Goal: Task Accomplishment & Management: Complete application form

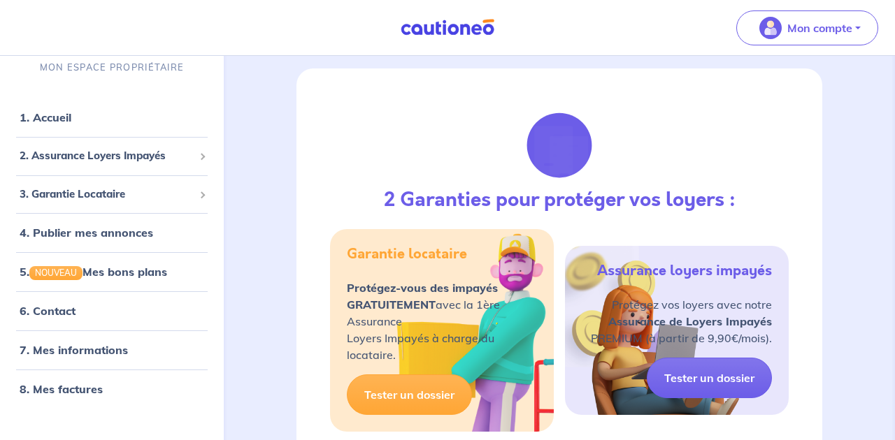
scroll to position [128, 0]
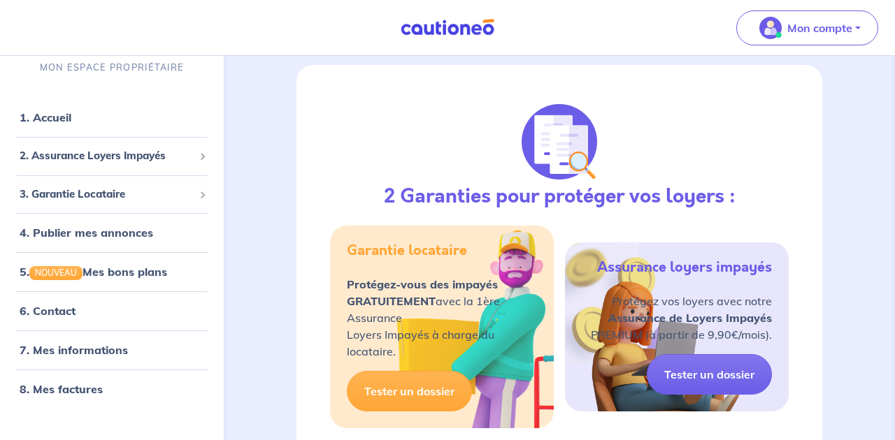
select select "FR"
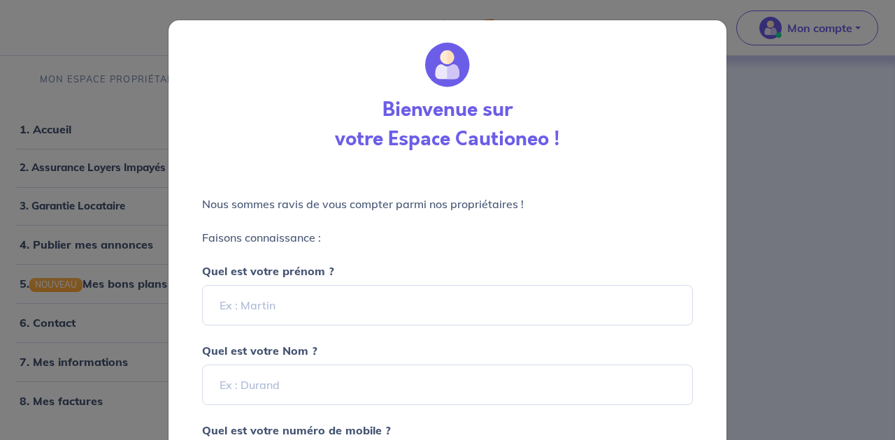
scroll to position [11, 0]
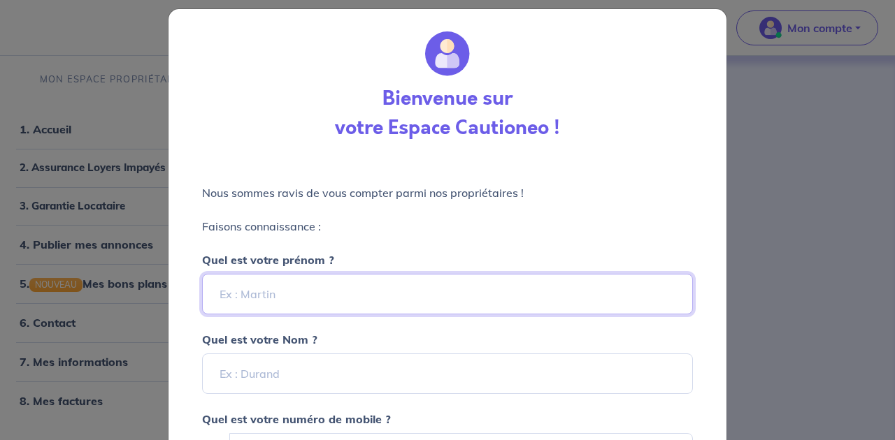
click at [359, 304] on input "Quel est votre prénom ?" at bounding box center [447, 294] width 491 height 41
type input "[PERSON_NAME]"
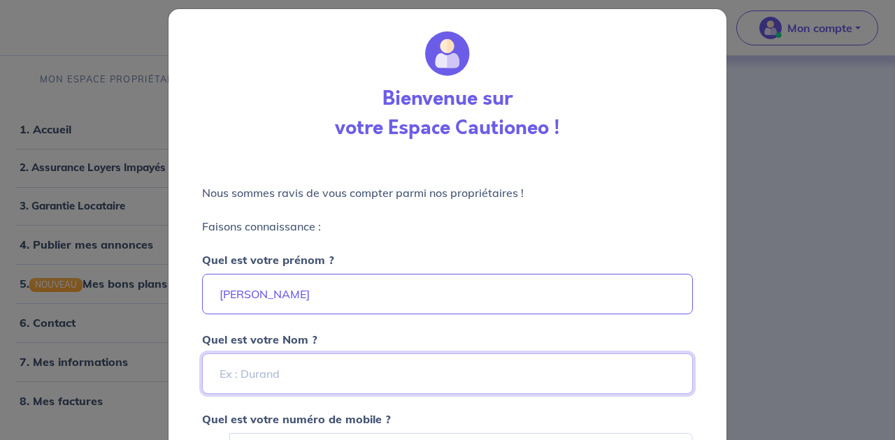
click at [340, 387] on input "Quel est votre Nom ?" at bounding box center [447, 374] width 491 height 41
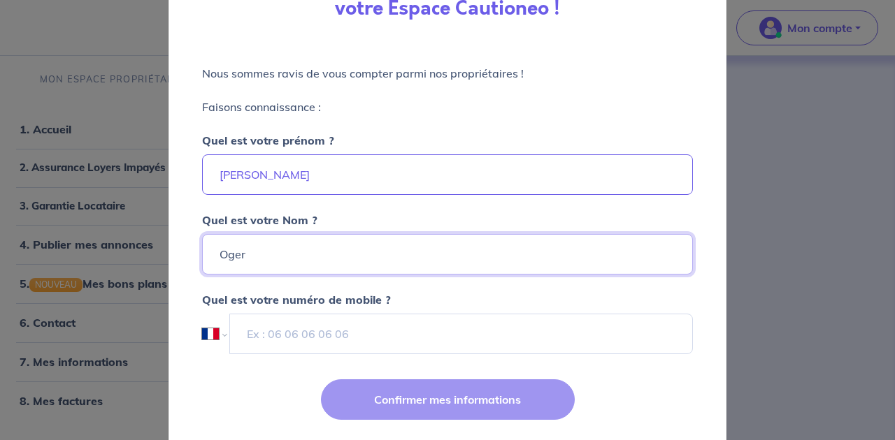
scroll to position [155, 0]
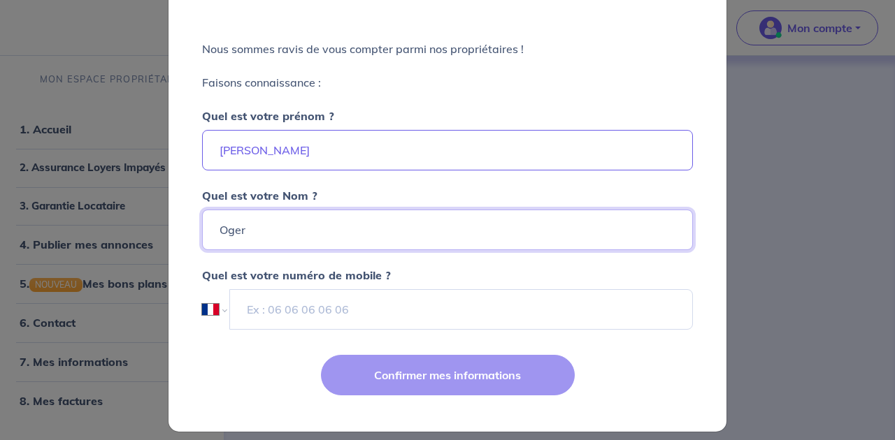
type input "Oger"
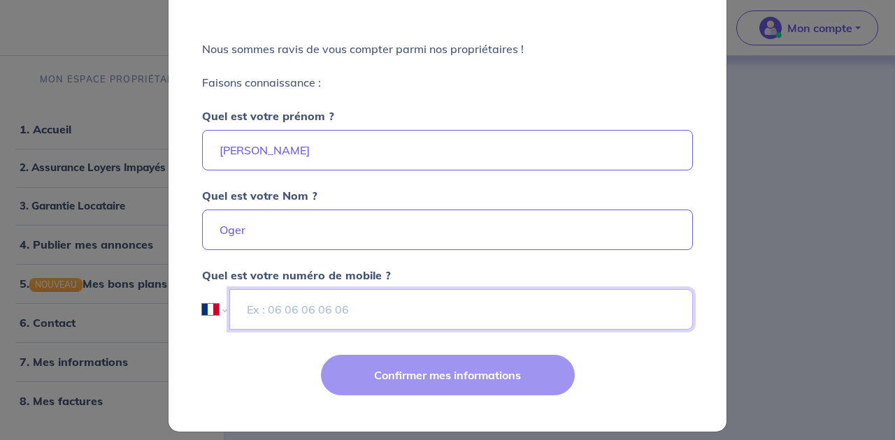
click at [398, 315] on input "tel" at bounding box center [461, 309] width 464 height 41
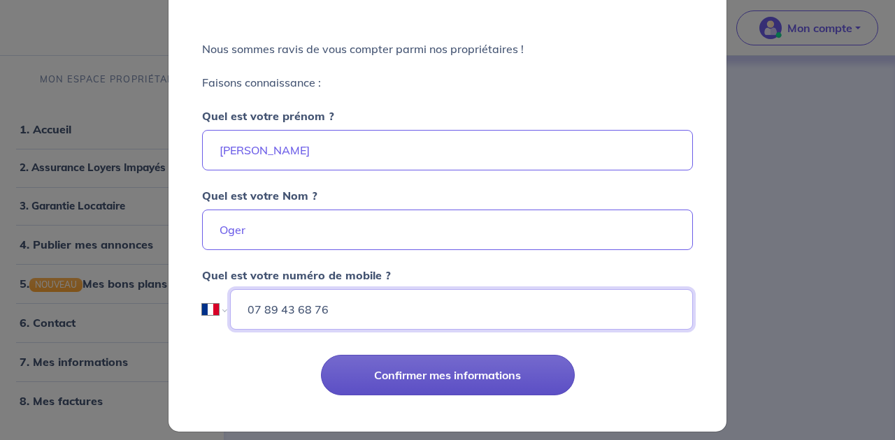
type input "07 89 43 68 76"
click at [440, 384] on button "Confirmer mes informations" at bounding box center [448, 375] width 254 height 41
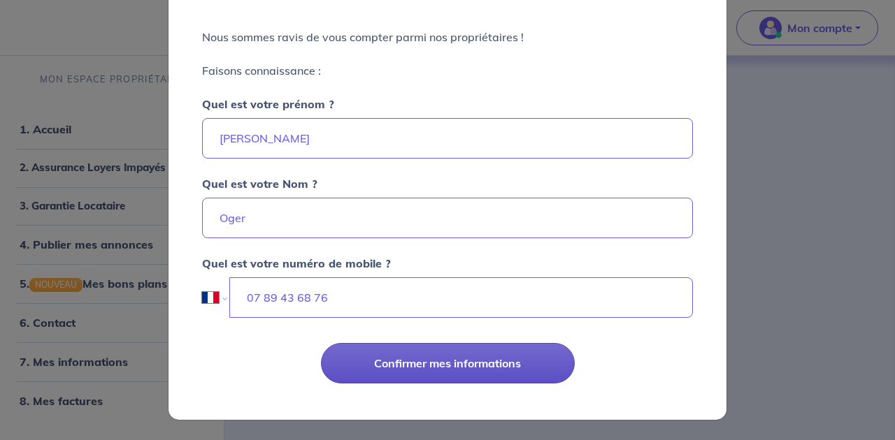
scroll to position [166, 0]
click at [493, 373] on button "Confirmer mes informations" at bounding box center [448, 364] width 254 height 41
click at [445, 359] on button "Confirmer mes informations" at bounding box center [448, 364] width 254 height 41
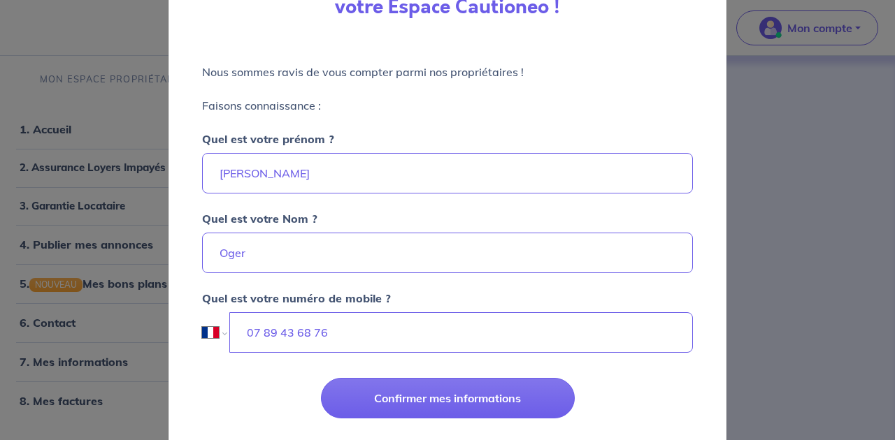
scroll to position [134, 0]
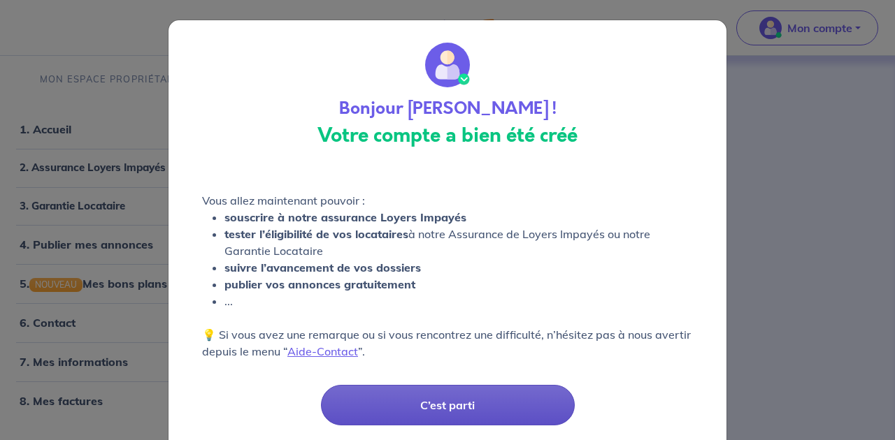
click at [416, 390] on button "C’est parti" at bounding box center [448, 405] width 254 height 41
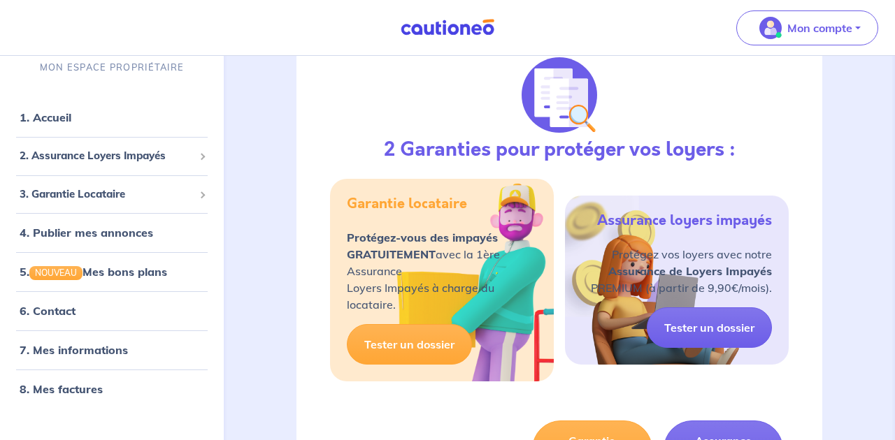
scroll to position [171, 0]
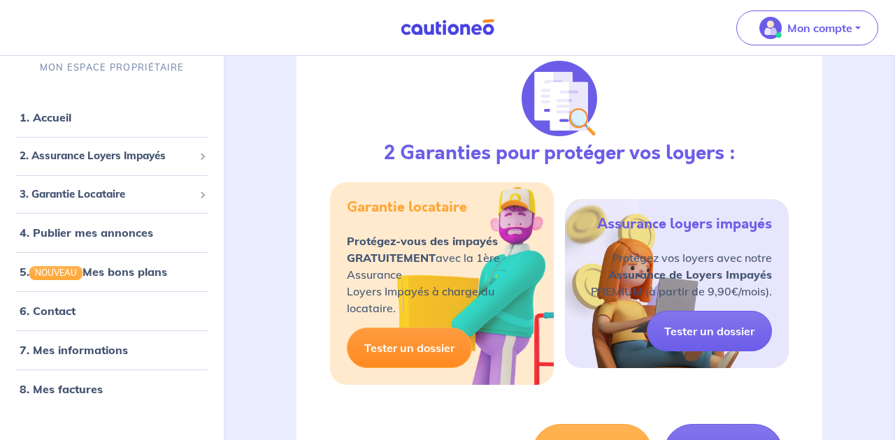
click at [431, 355] on link "Tester un dossier" at bounding box center [409, 348] width 125 height 41
click at [71, 113] on link "1. Accueil" at bounding box center [45, 117] width 51 height 14
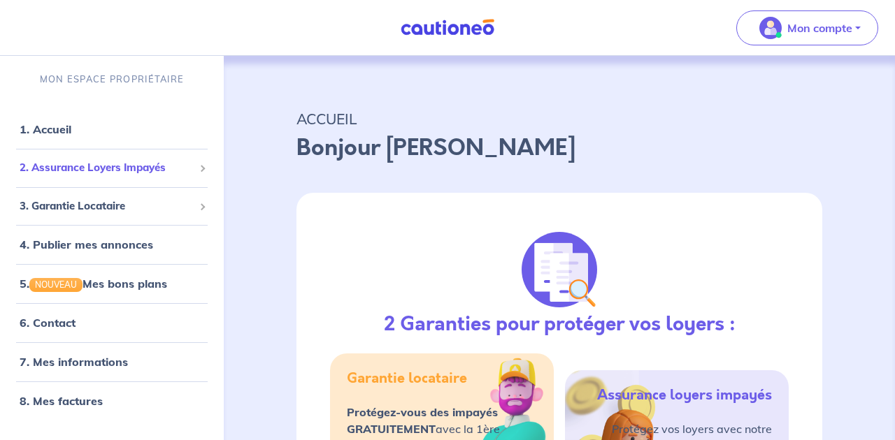
scroll to position [0, 0]
click at [84, 213] on span "3. Garantie Locataire" at bounding box center [107, 207] width 174 height 16
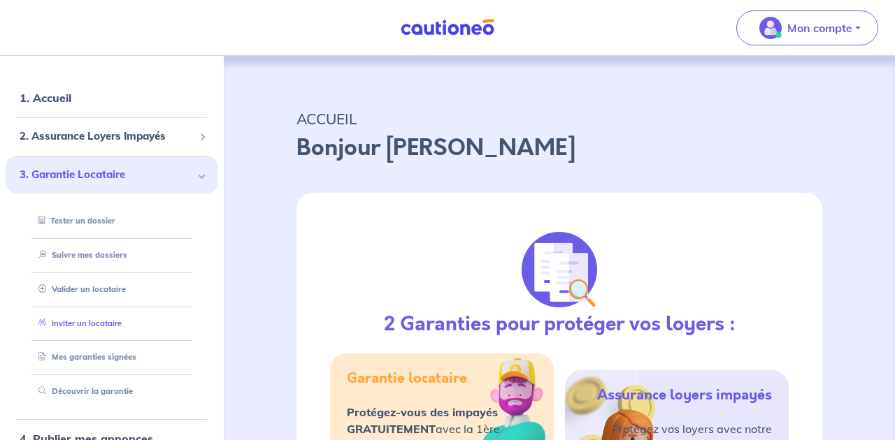
scroll to position [32, 0]
click at [108, 289] on link "Valider un locataire" at bounding box center [79, 289] width 92 height 10
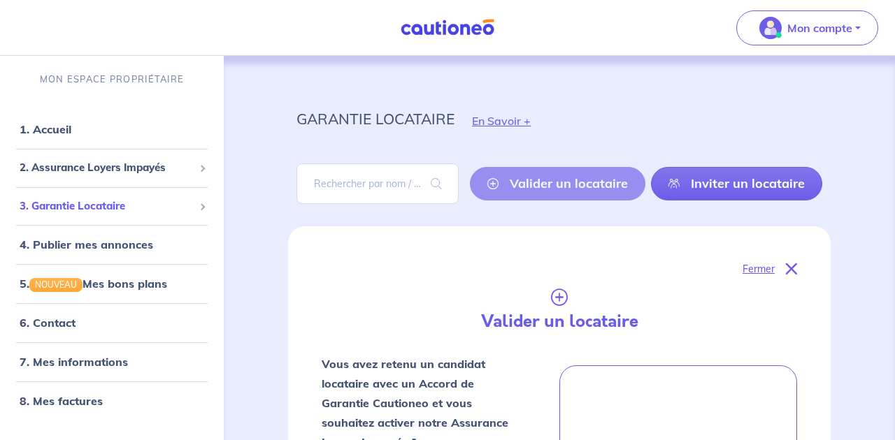
click at [136, 206] on span "3. Garantie Locataire" at bounding box center [107, 207] width 174 height 16
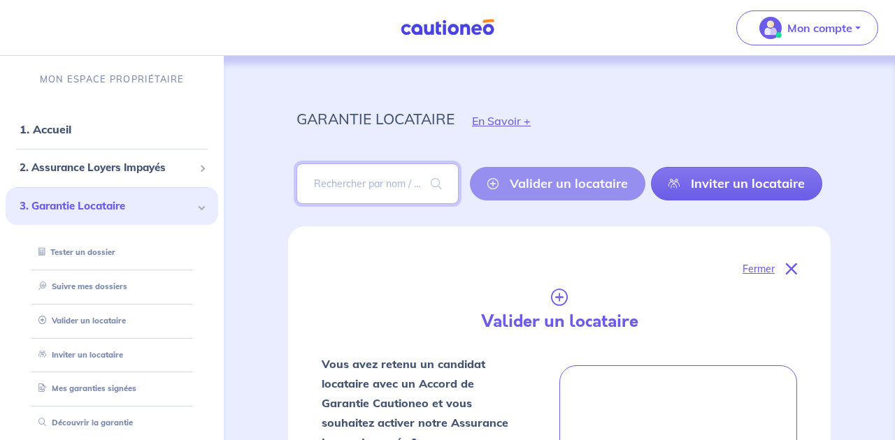
click at [385, 179] on input "search" at bounding box center [377, 184] width 162 height 41
type input "T1mAFY"
click at [437, 184] on span at bounding box center [436, 183] width 45 height 39
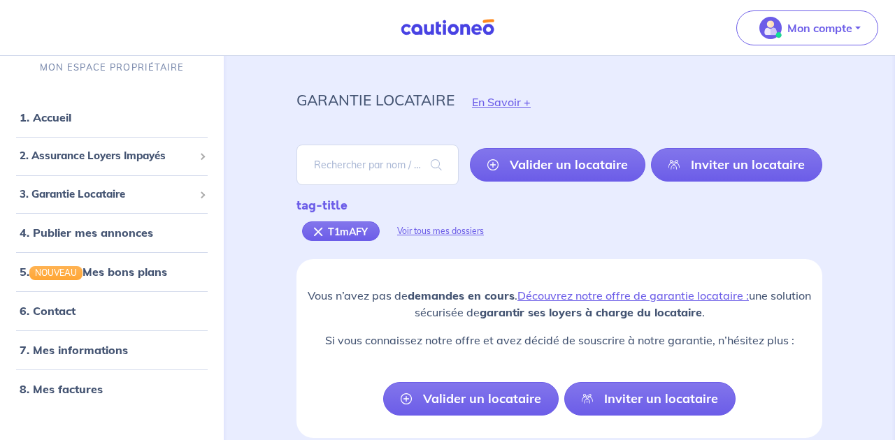
scroll to position [15, 0]
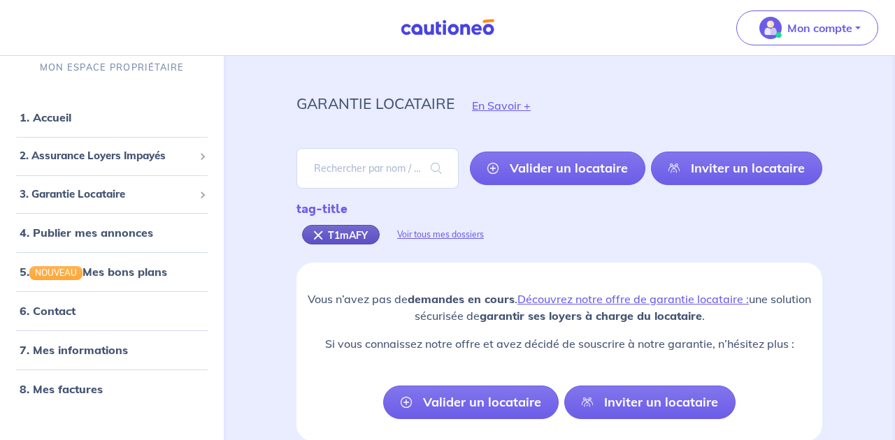
click at [319, 231] on div "T1mAFY" at bounding box center [341, 235] width 78 height 20
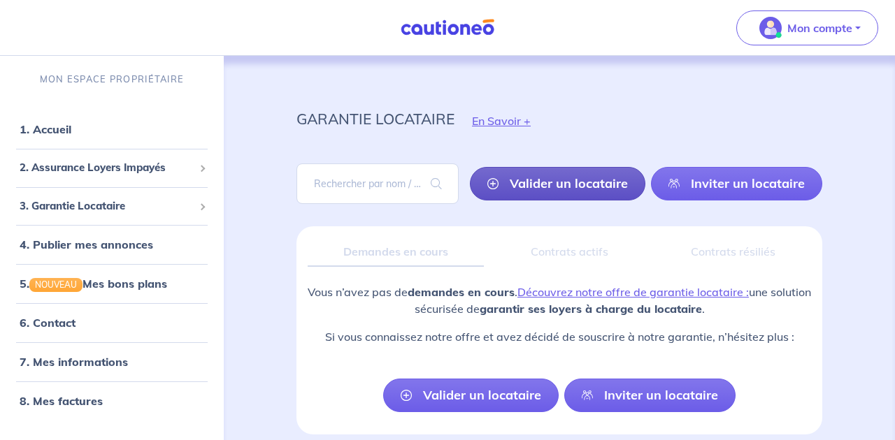
click at [594, 180] on link "Valider un locataire" at bounding box center [557, 184] width 175 height 34
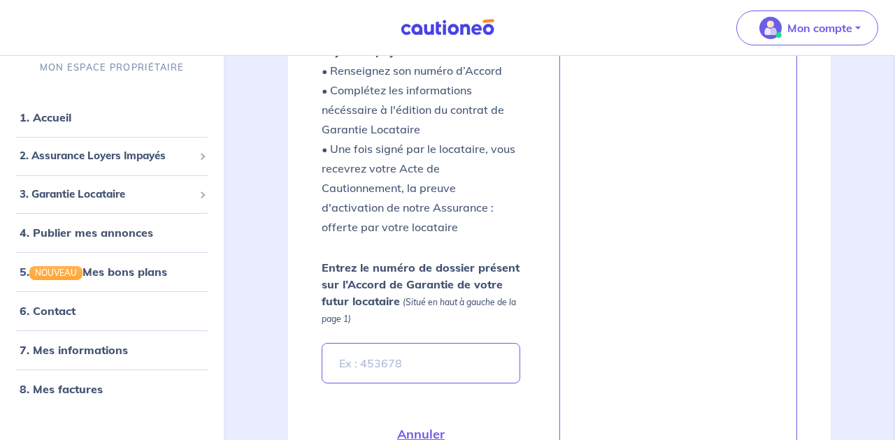
scroll to position [409, 0]
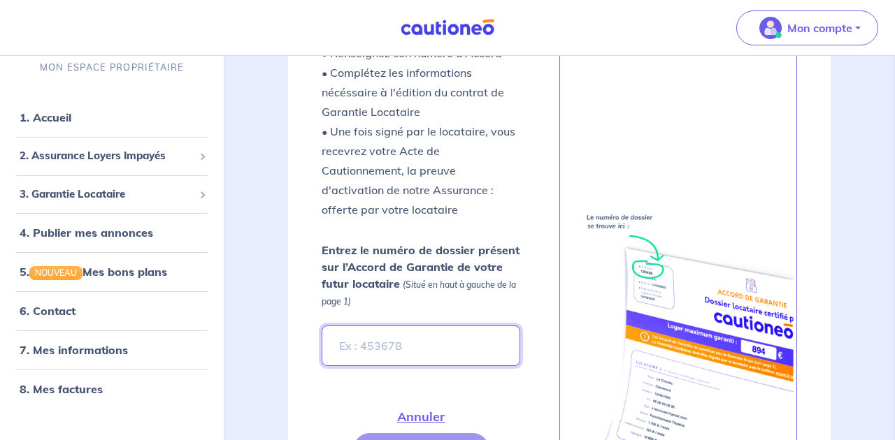
click at [391, 346] on input "Entrez le numéro de dossier présent sur l’Accord de Garantie de votre futur loc…" at bounding box center [421, 346] width 199 height 41
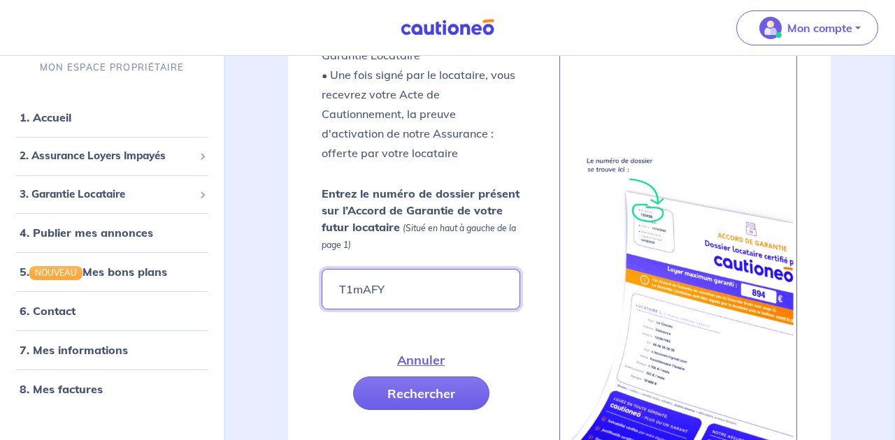
scroll to position [480, 0]
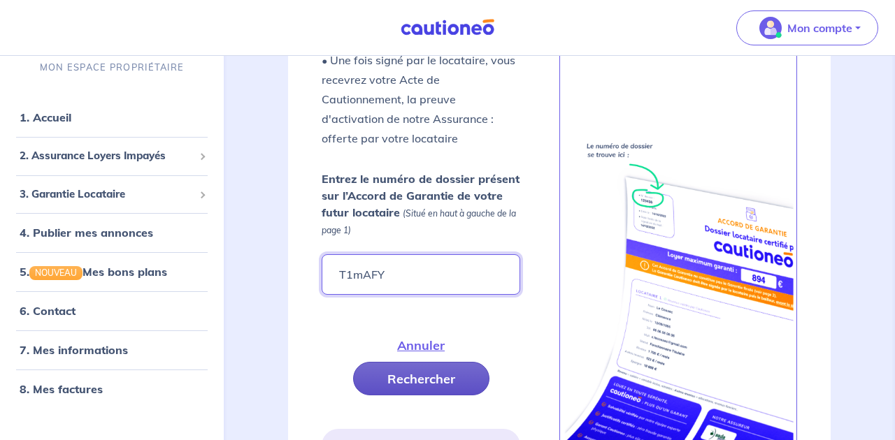
type input "T1mAFY"
click at [418, 384] on button "Rechercher" at bounding box center [421, 379] width 136 height 34
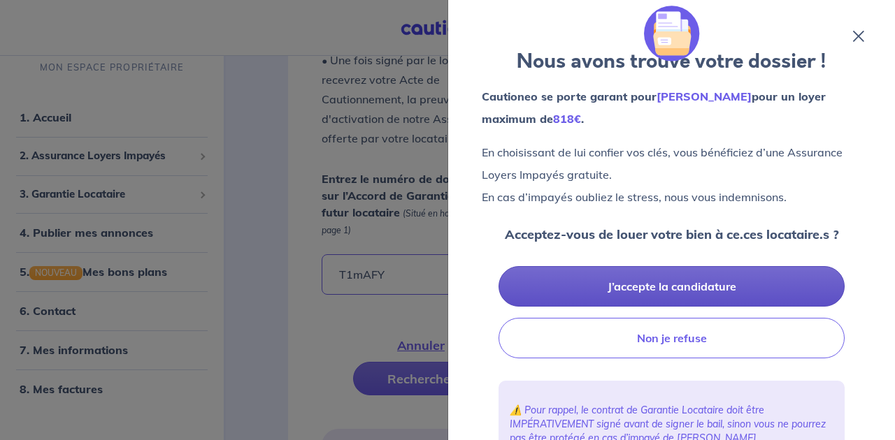
click at [671, 294] on button "J’accepte la candidature" at bounding box center [671, 286] width 346 height 41
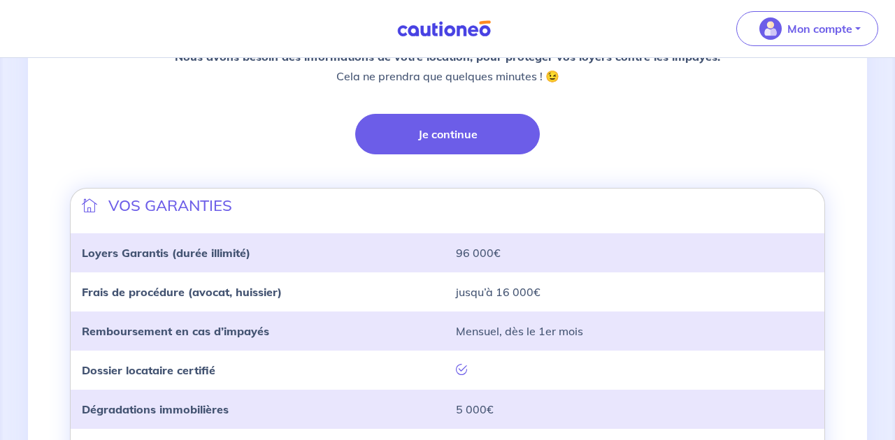
scroll to position [345, 0]
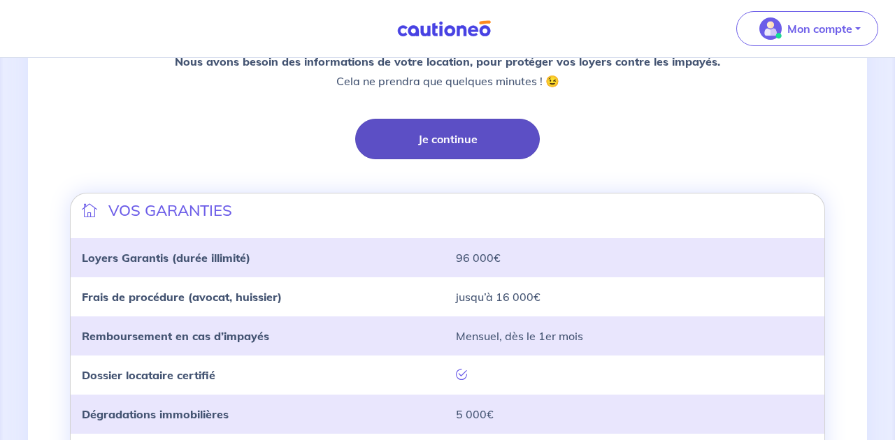
click at [460, 139] on button "Je continue" at bounding box center [447, 139] width 185 height 41
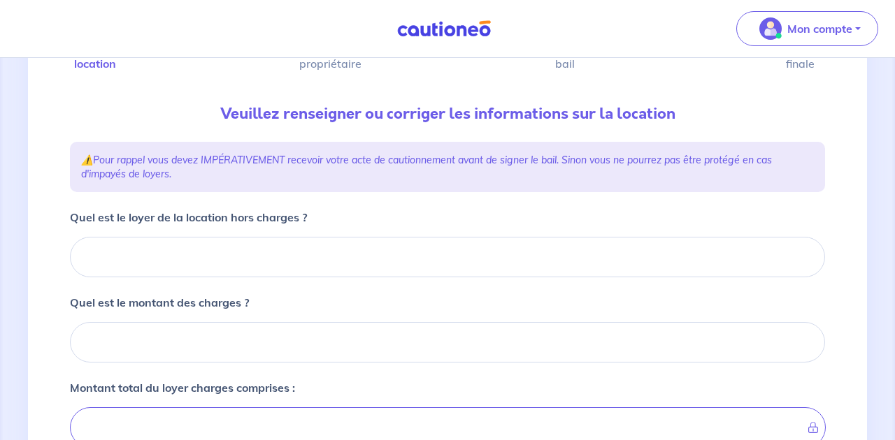
scroll to position [130, 0]
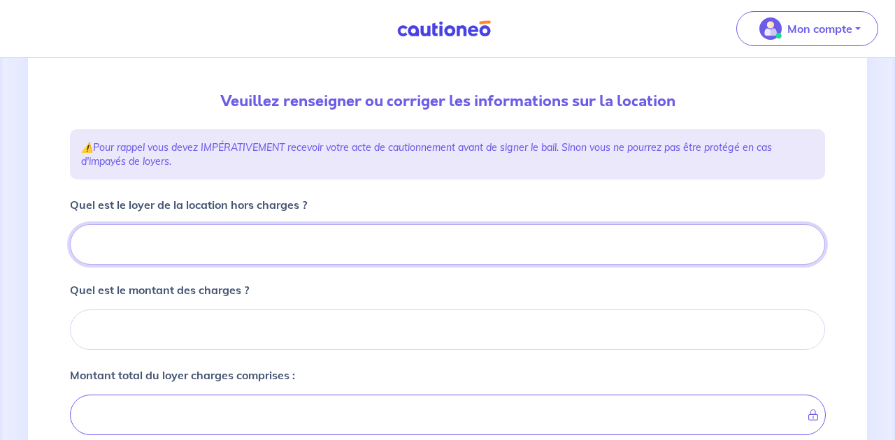
click at [313, 241] on input "Quel est le loyer de la location hors charges ?" at bounding box center [447, 244] width 755 height 41
type input "650"
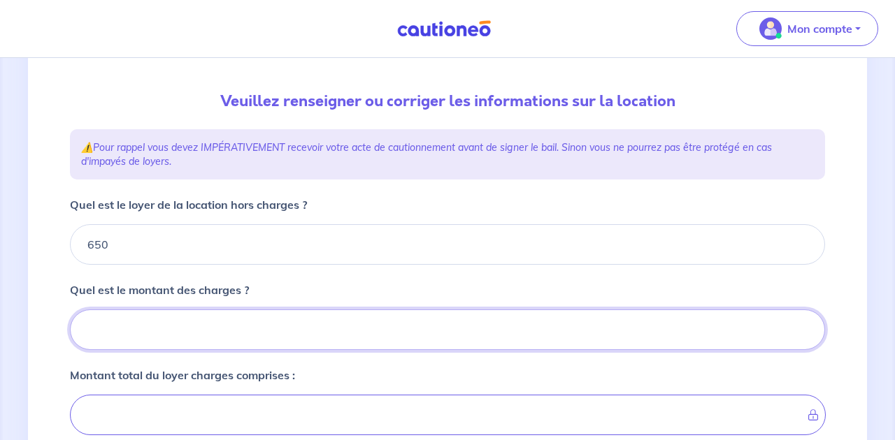
click at [245, 340] on input "Quel est le montant des charges ?" at bounding box center [447, 330] width 755 height 41
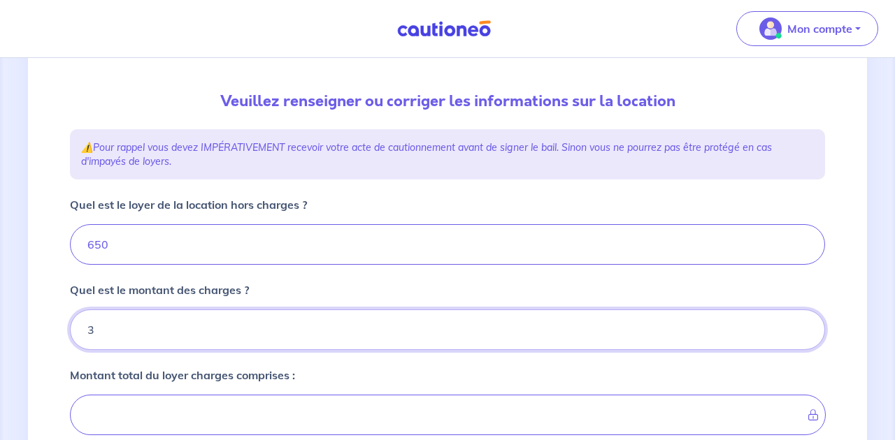
type input "30"
type input "680"
type input "30"
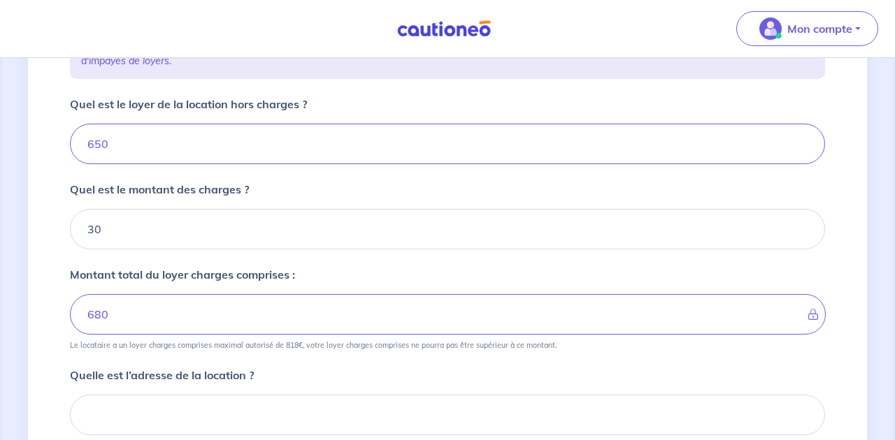
scroll to position [232, 0]
click at [275, 370] on div "Quelle est l’adresse de la location ? Sélectionnez l'adresse dans la liste prop…" at bounding box center [447, 408] width 755 height 84
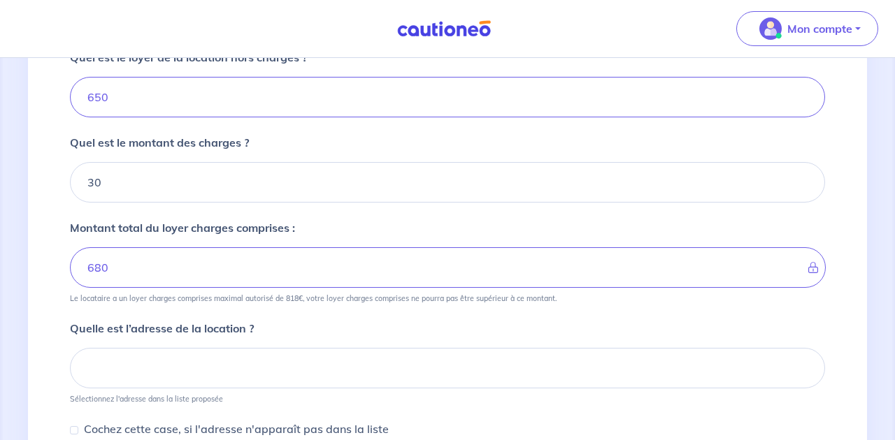
scroll to position [278, 0]
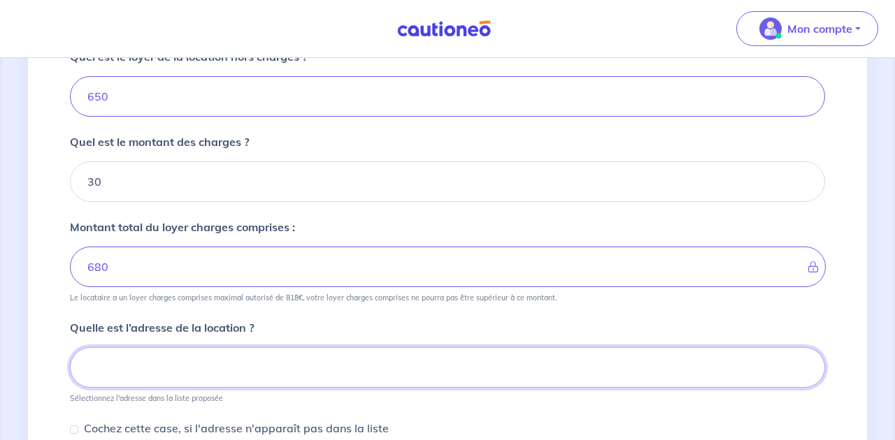
click at [275, 370] on input at bounding box center [447, 367] width 755 height 41
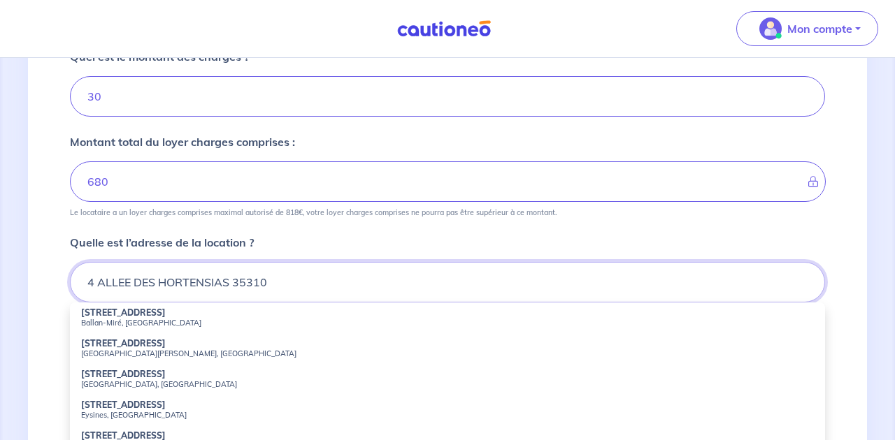
scroll to position [385, 0]
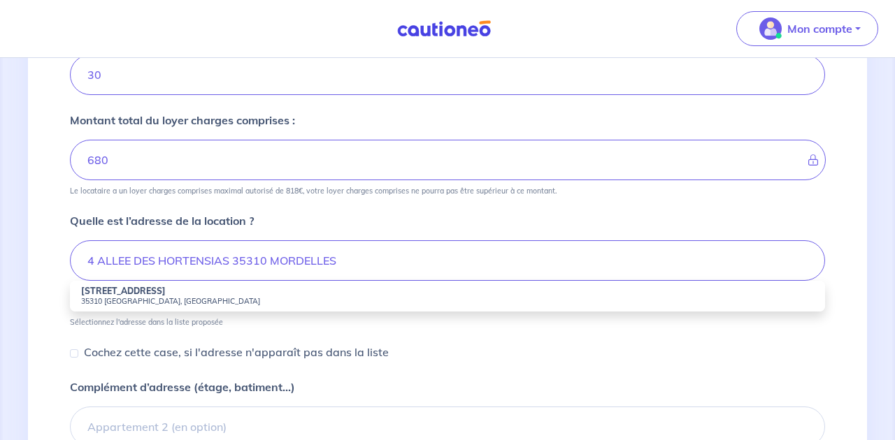
click at [115, 289] on strong "[STREET_ADDRESS]" at bounding box center [123, 291] width 85 height 10
type input "[STREET_ADDRESS]"
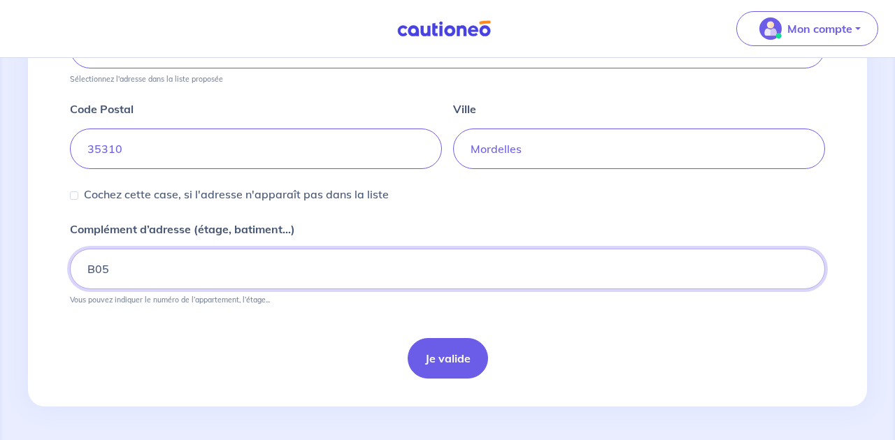
scroll to position [598, 0]
type input "B05"
click at [452, 351] on button "Je valide" at bounding box center [448, 358] width 80 height 41
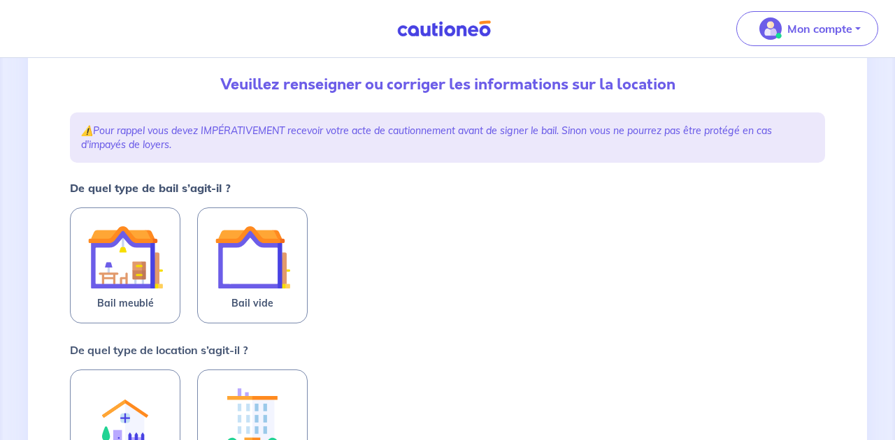
scroll to position [148, 0]
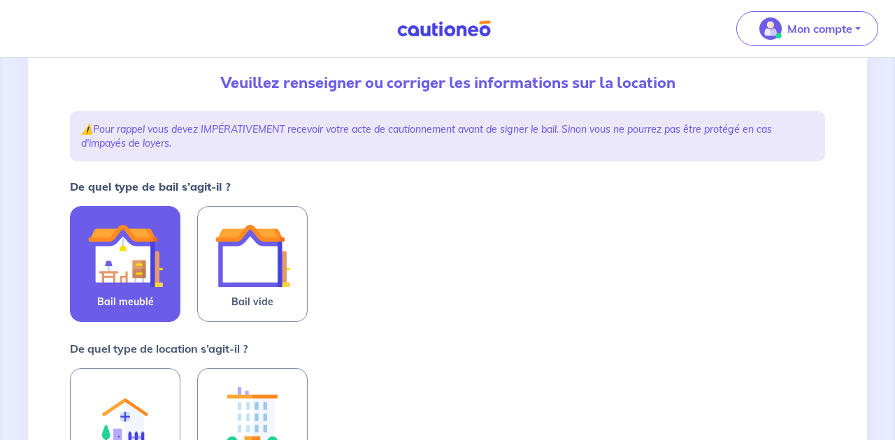
click at [102, 256] on img at bounding box center [125, 256] width 76 height 76
click at [0, 0] on input "Bail meublé" at bounding box center [0, 0] width 0 height 0
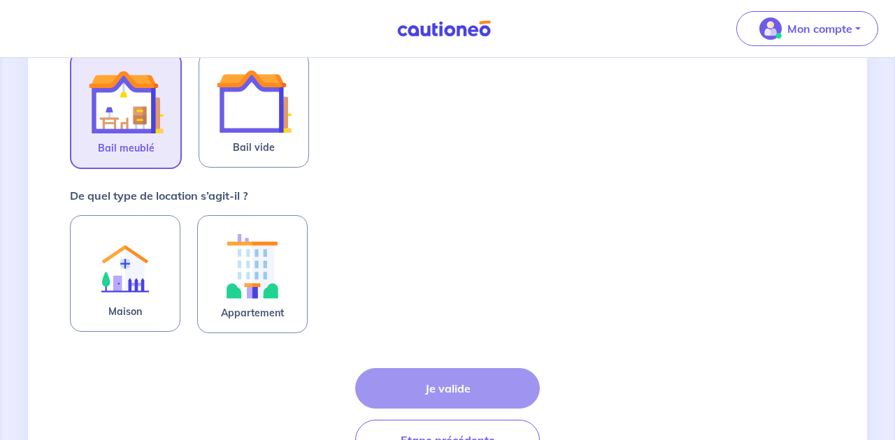
scroll to position [302, 0]
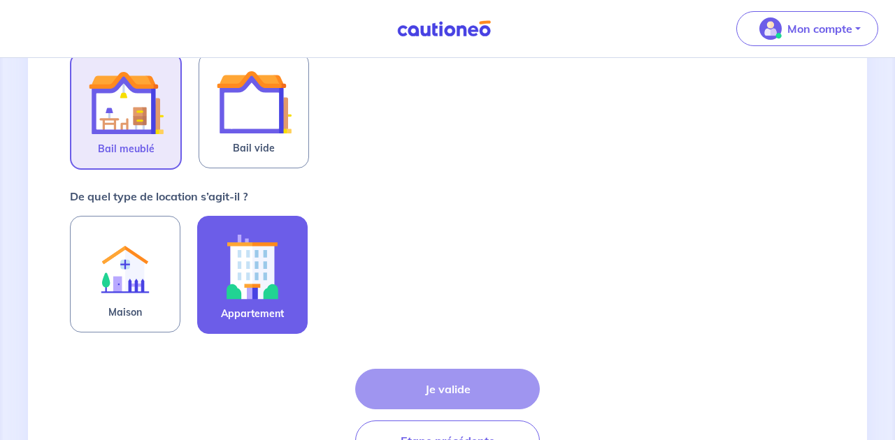
click at [246, 281] on img at bounding box center [253, 267] width 76 height 78
click at [0, 0] on input "Appartement" at bounding box center [0, 0] width 0 height 0
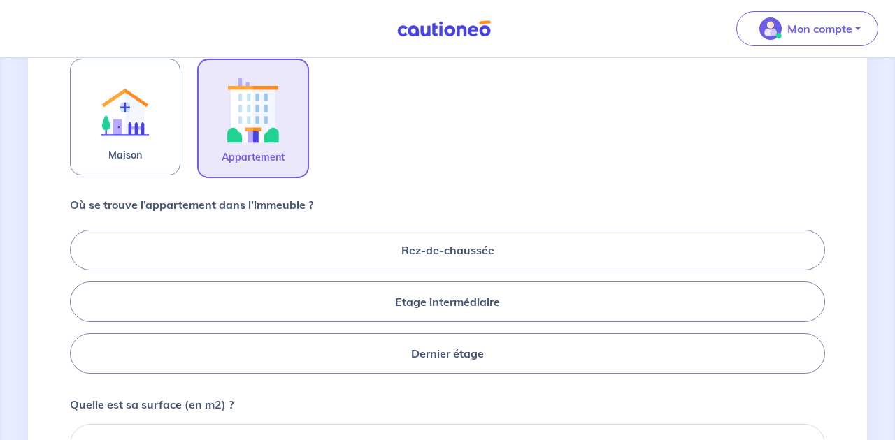
scroll to position [482, 0]
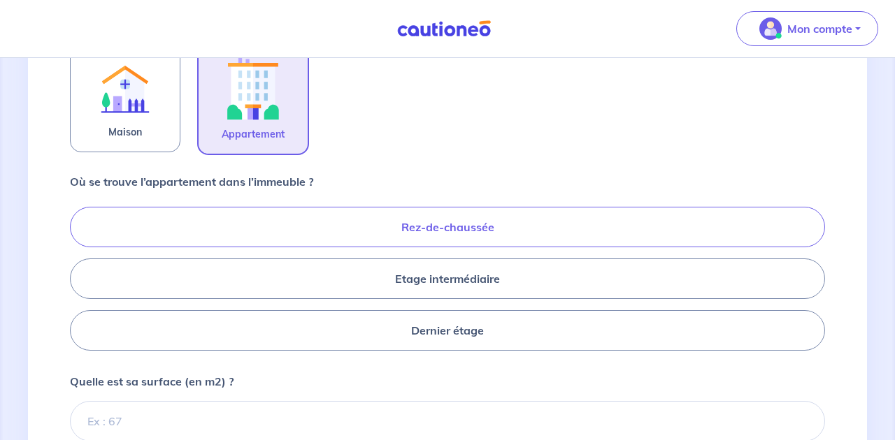
click at [449, 231] on label "Rez-de-chaussée" at bounding box center [447, 227] width 755 height 41
click at [79, 274] on input "Rez-de-chaussée" at bounding box center [74, 278] width 9 height 9
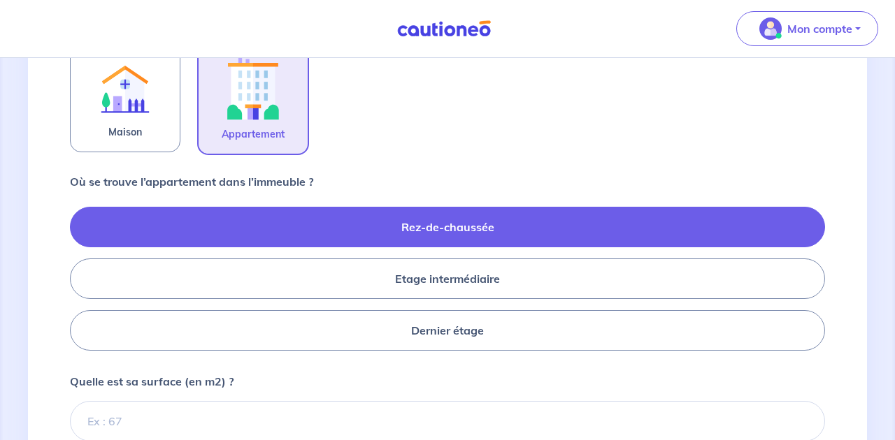
radio input "true"
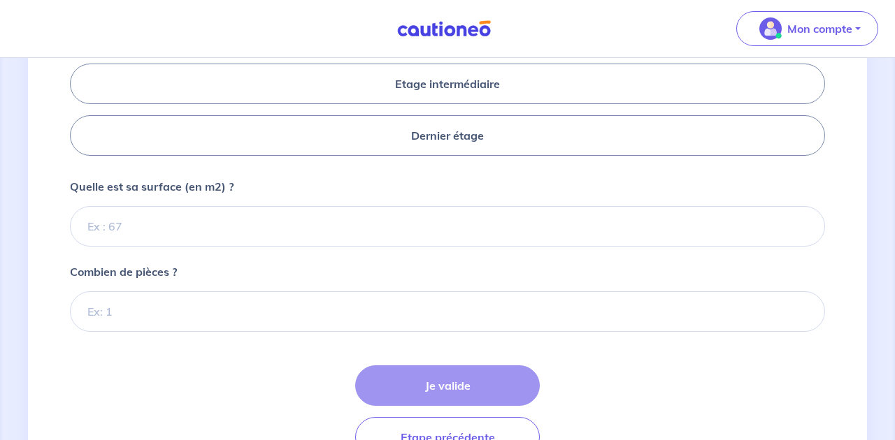
scroll to position [678, 0]
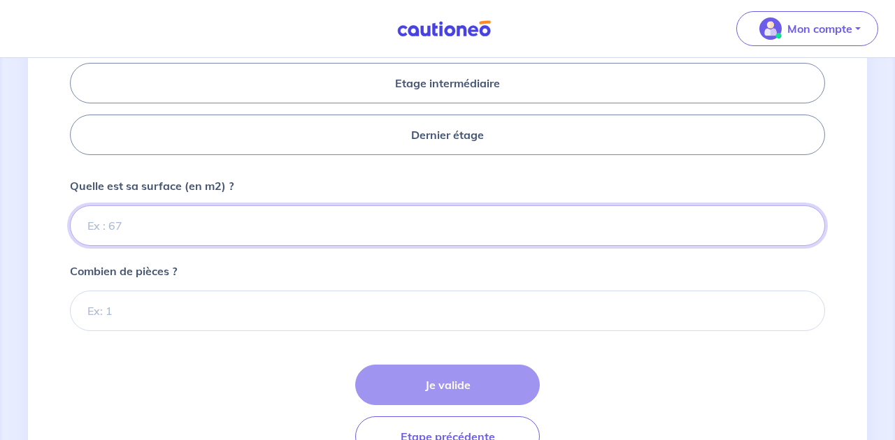
click at [154, 231] on input "Quelle est sa surface (en m2) ?" at bounding box center [447, 226] width 755 height 41
type input "44.05"
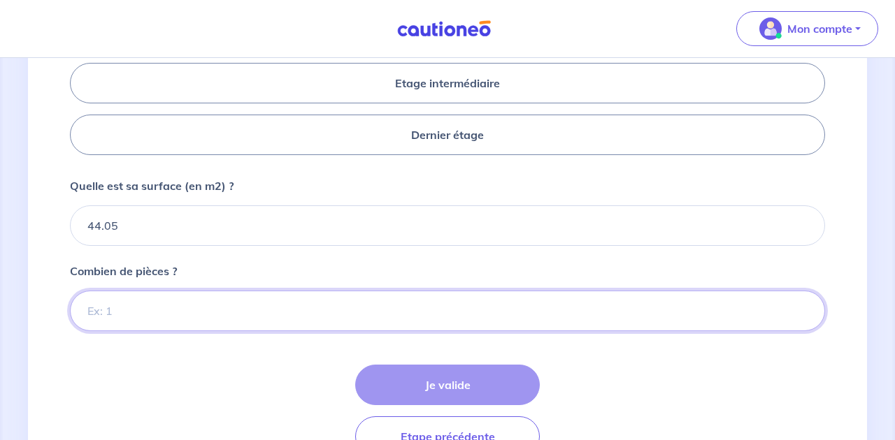
click at [155, 312] on input "Combien de pièces ?" at bounding box center [447, 311] width 755 height 41
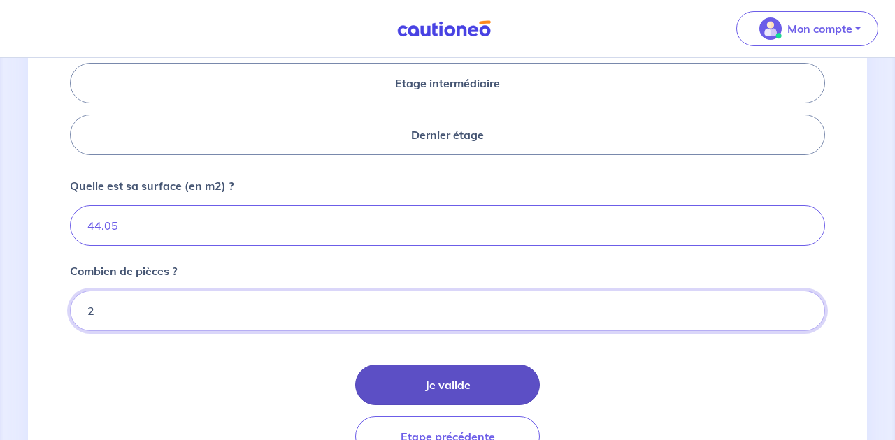
type input "2"
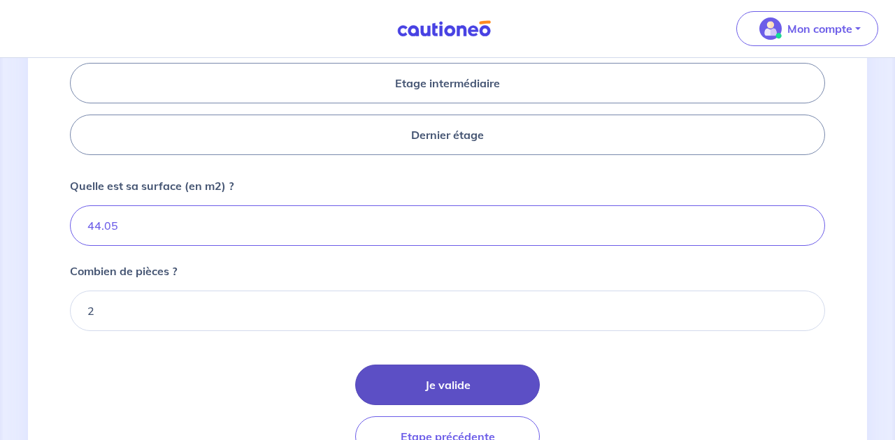
click at [428, 388] on button "Je valide" at bounding box center [447, 385] width 185 height 41
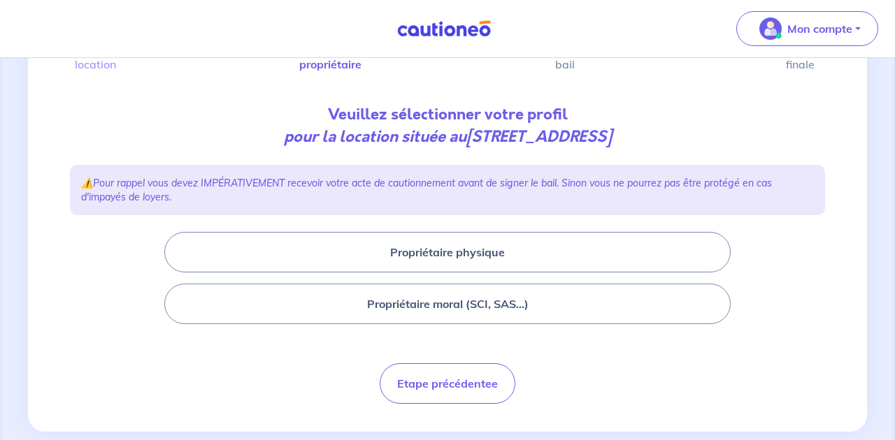
scroll to position [117, 0]
click at [458, 260] on button "Propriétaire physique" at bounding box center [447, 251] width 566 height 41
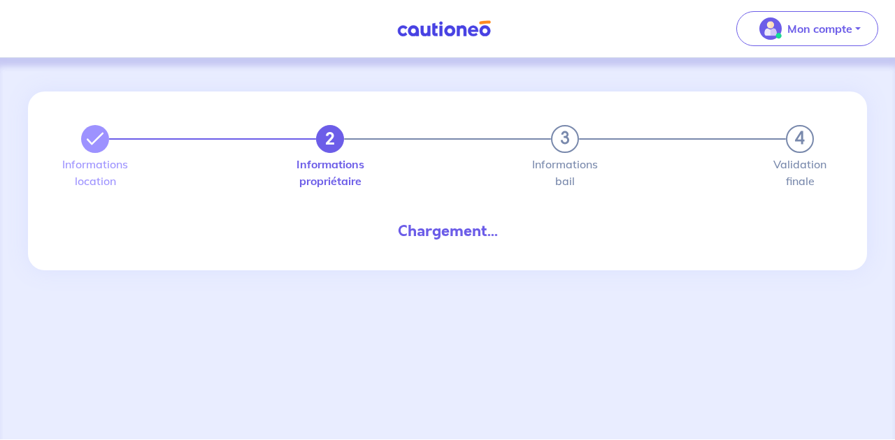
select select "FR"
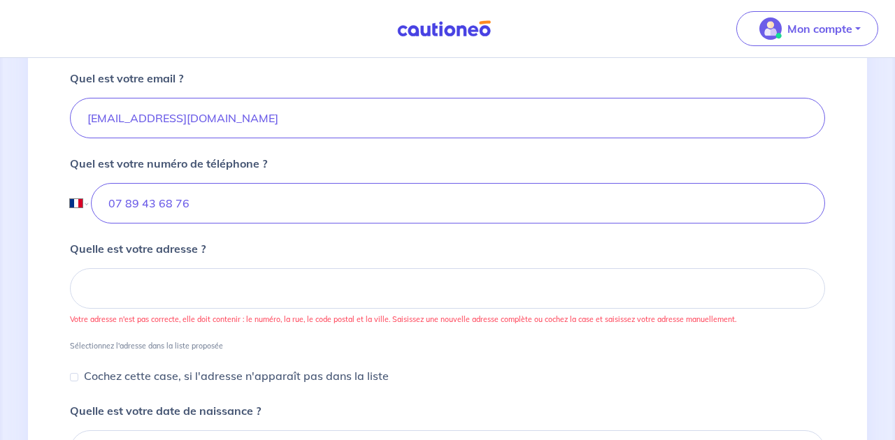
scroll to position [487, 0]
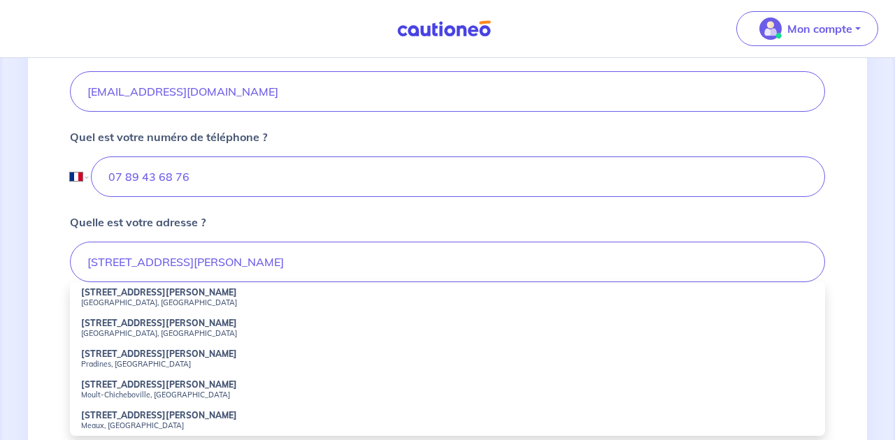
click at [259, 293] on li "[STREET_ADDRESS][PERSON_NAME]" at bounding box center [447, 297] width 755 height 31
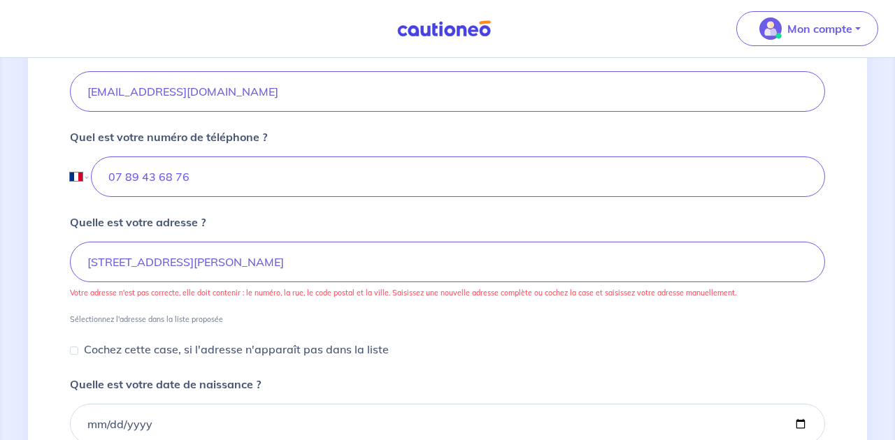
type input "[STREET_ADDRESS][PERSON_NAME]"
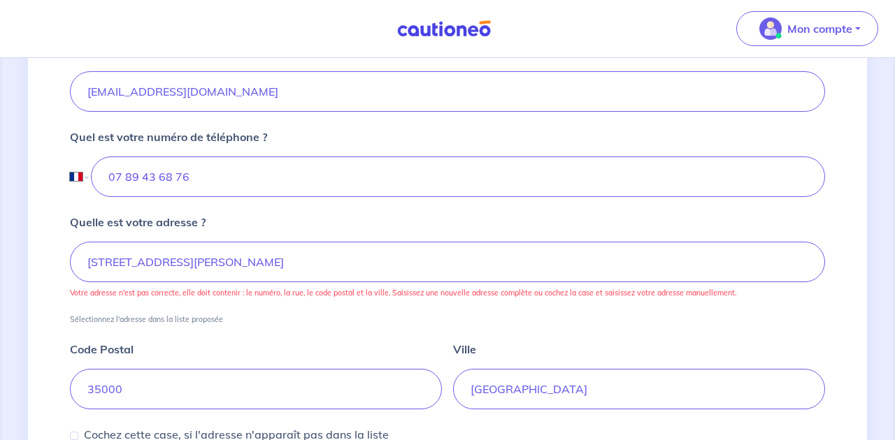
click at [158, 293] on p "Votre adresse n'est pas correcte, elle doit contenir : le numéro, la rue, le co…" at bounding box center [447, 293] width 755 height 10
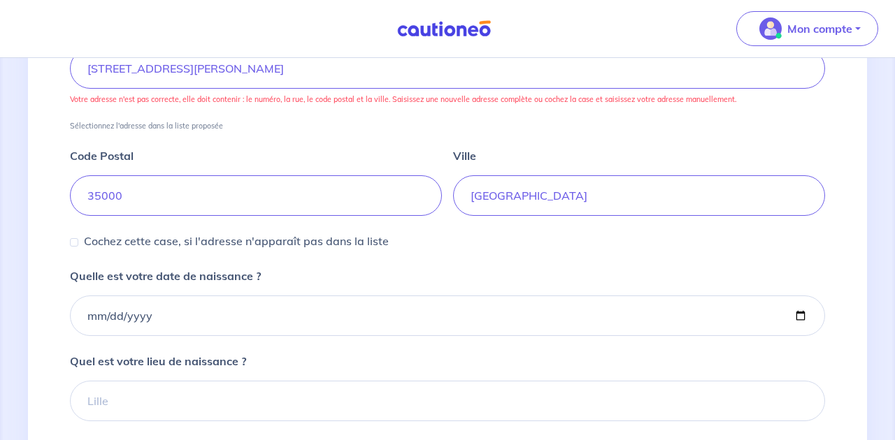
scroll to position [688, 0]
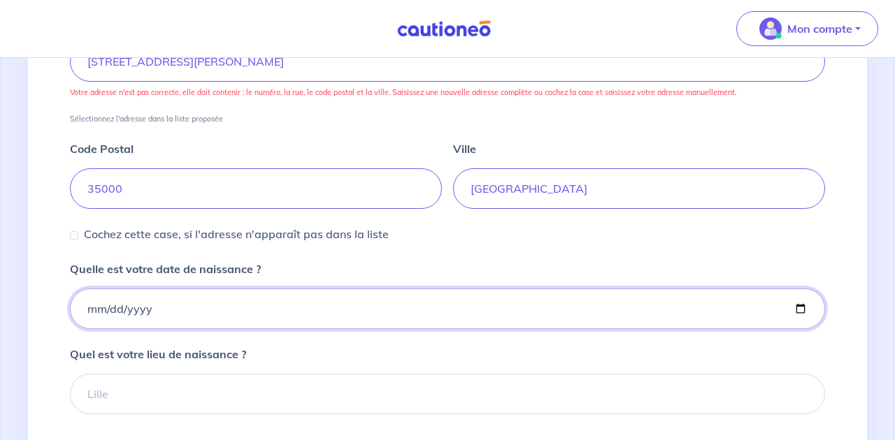
click at [113, 299] on input "Quelle est votre date de naissance ?" at bounding box center [447, 309] width 755 height 41
click at [111, 306] on input "Quelle est votre date de naissance ?" at bounding box center [447, 309] width 755 height 41
click at [142, 309] on input "Quelle est votre date de naissance ?" at bounding box center [447, 309] width 755 height 41
type input "[DATE]"
click at [241, 331] on form "Quel est votre prénom ? [PERSON_NAME] est votre nom ? Oger Quel est votre email…" at bounding box center [447, 184] width 755 height 1025
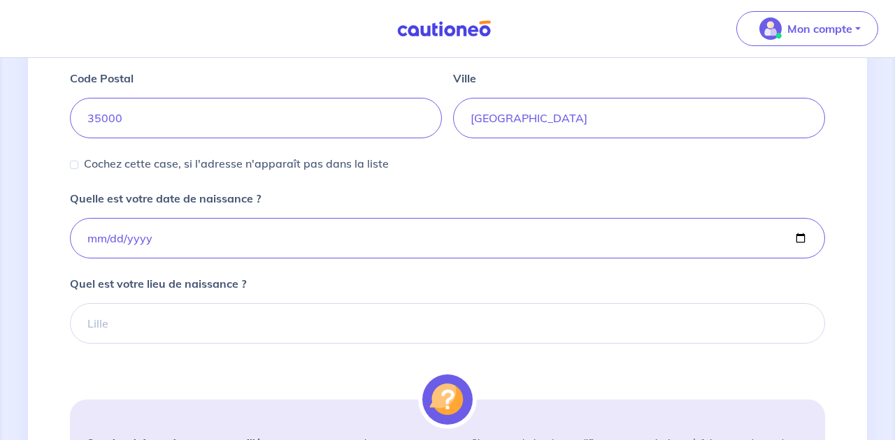
scroll to position [817, 0]
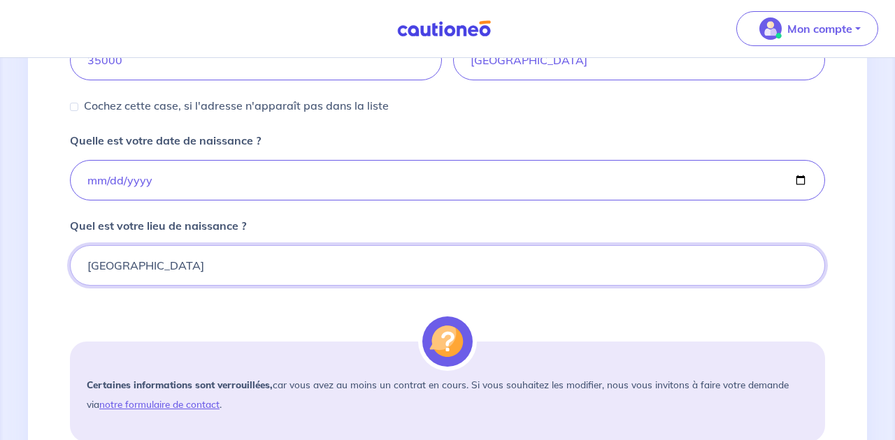
type input "[GEOGRAPHIC_DATA]"
click at [101, 310] on form "Quel est votre prénom ? [PERSON_NAME] est votre nom ? Oger Quel est votre email…" at bounding box center [447, 55] width 755 height 1025
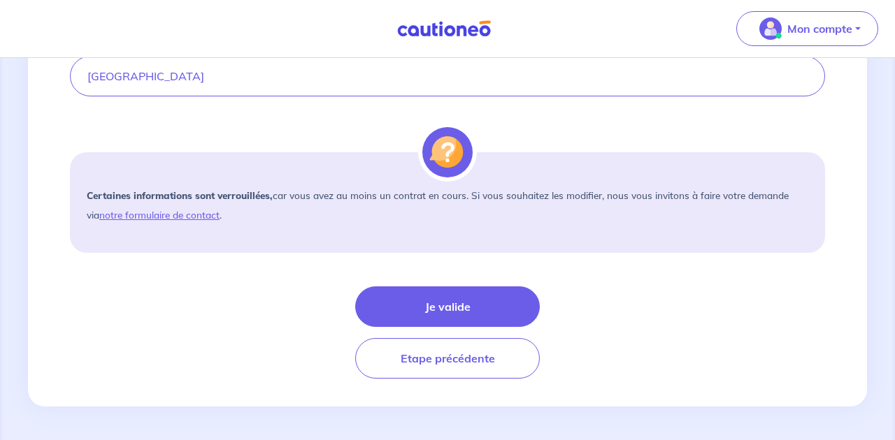
scroll to position [1006, 0]
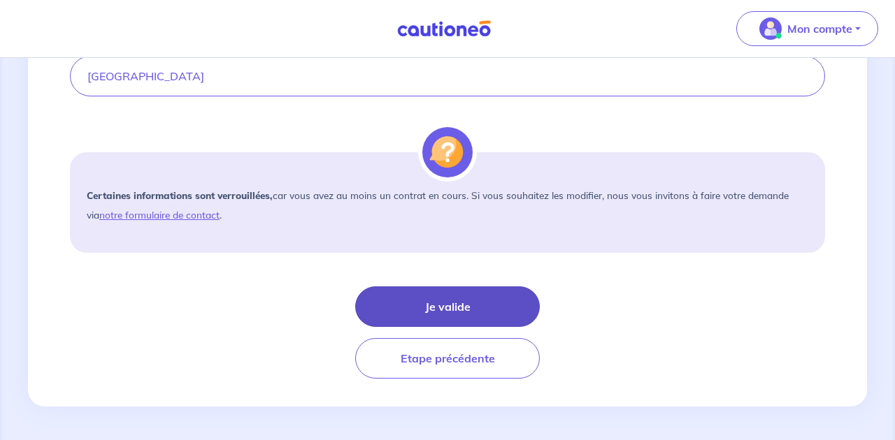
click at [407, 306] on button "Je valide" at bounding box center [447, 307] width 185 height 41
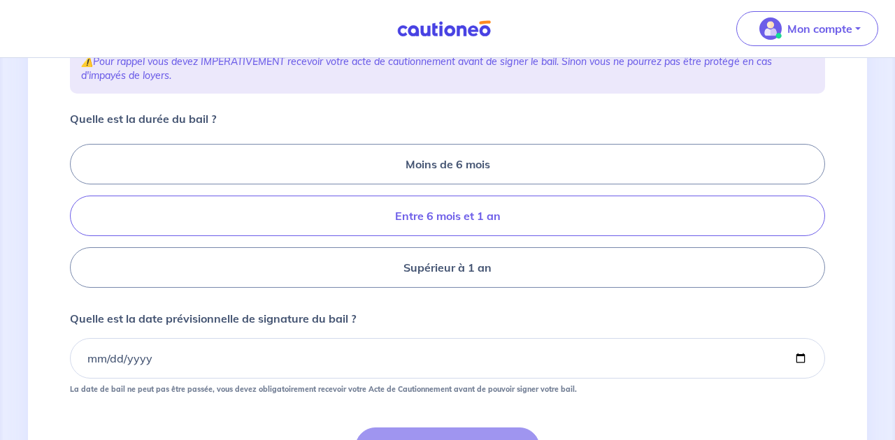
scroll to position [253, 0]
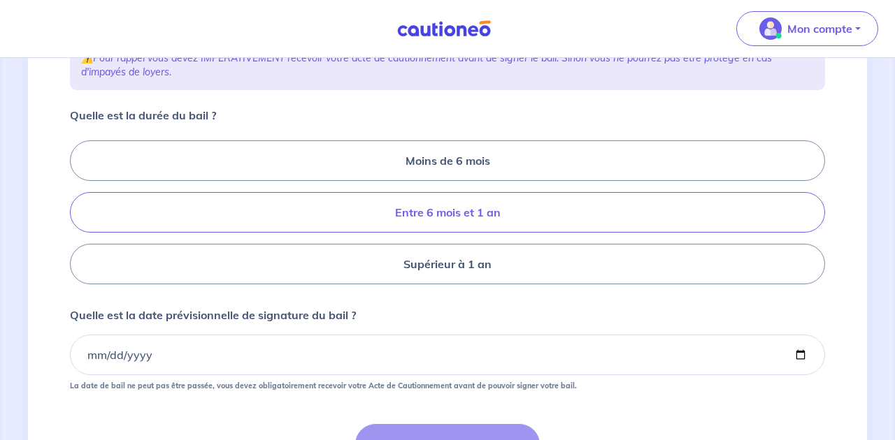
click at [484, 227] on label "Entre 6 mois et 1 an" at bounding box center [447, 212] width 755 height 41
click at [79, 217] on input "Entre 6 mois et 1 an" at bounding box center [74, 212] width 9 height 9
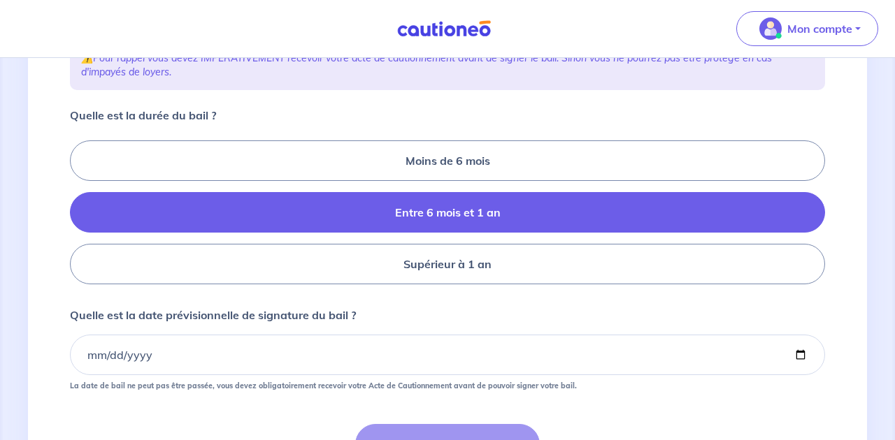
radio input "true"
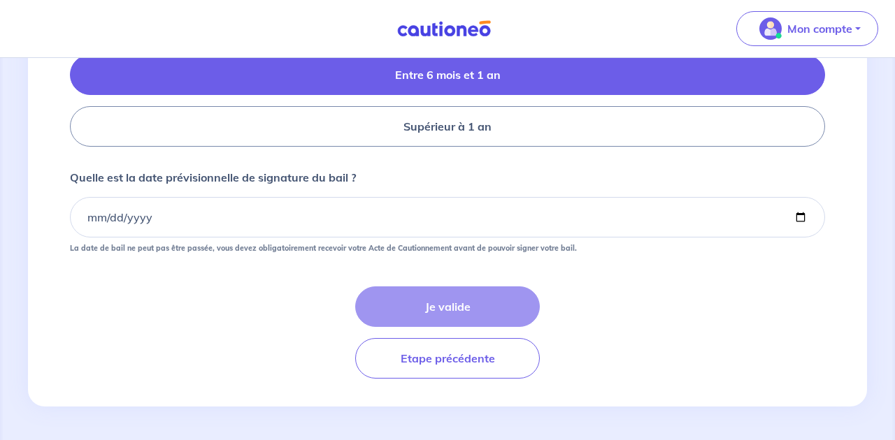
scroll to position [405, 0]
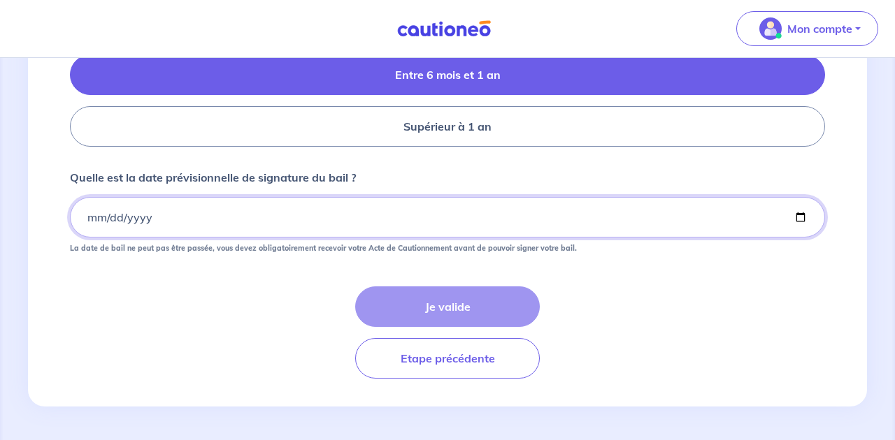
click at [99, 224] on input "Quelle est la date prévisionnelle de signature du bail ?" at bounding box center [447, 217] width 755 height 41
click at [110, 222] on input "Quelle est la date prévisionnelle de signature du bail ?" at bounding box center [447, 217] width 755 height 41
click at [142, 231] on input "Quelle est la date prévisionnelle de signature du bail ?" at bounding box center [447, 217] width 755 height 41
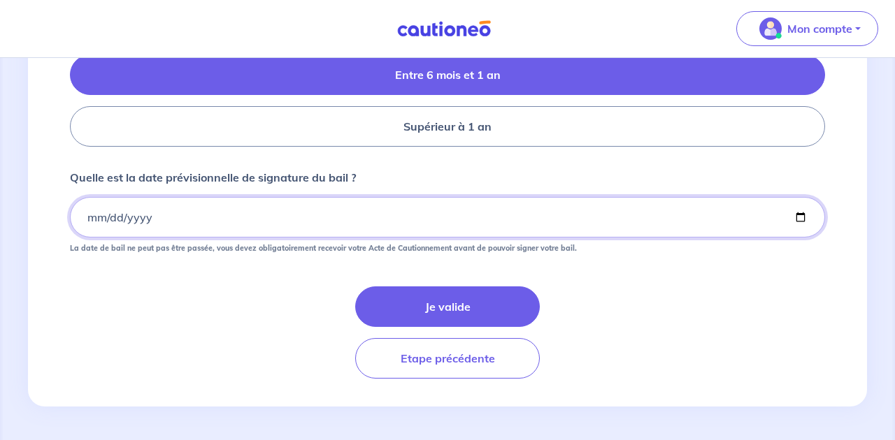
type input "[DATE]"
click at [182, 354] on div "Je valide Etape précédente" at bounding box center [447, 333] width 755 height 92
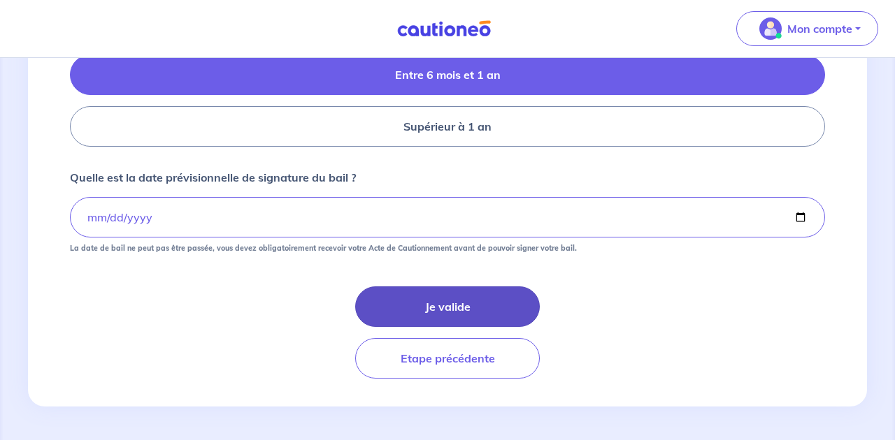
click at [437, 322] on button "Je valide" at bounding box center [447, 307] width 185 height 41
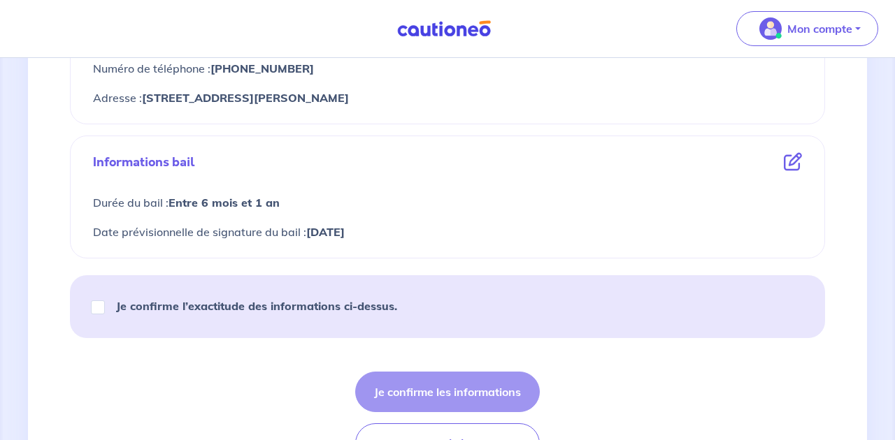
scroll to position [738, 0]
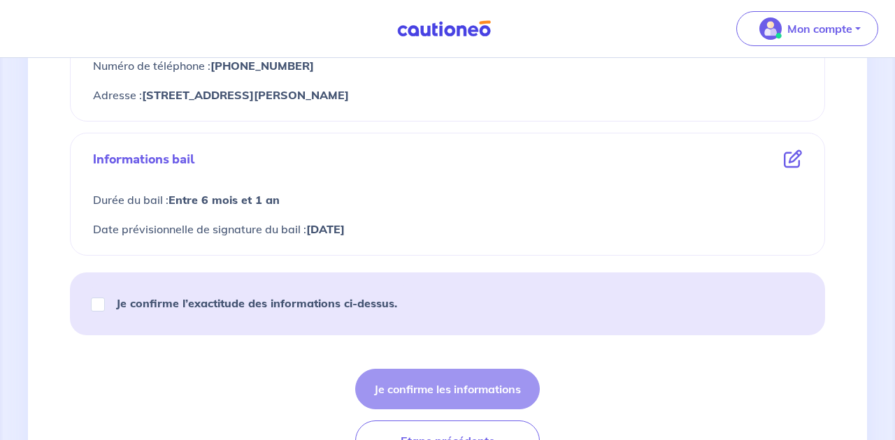
click at [101, 303] on input "Je confirme l’exactitude des informations ci-dessus." at bounding box center [98, 305] width 14 height 14
checkbox input "true"
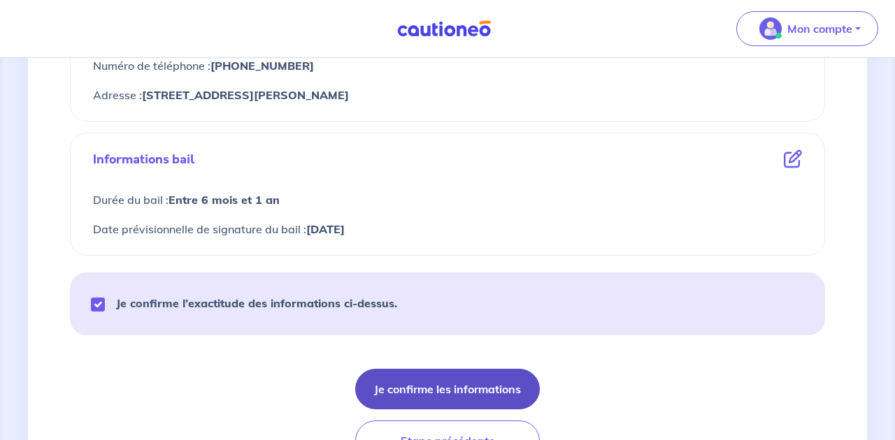
click at [472, 399] on button "Je confirme les informations" at bounding box center [447, 389] width 185 height 41
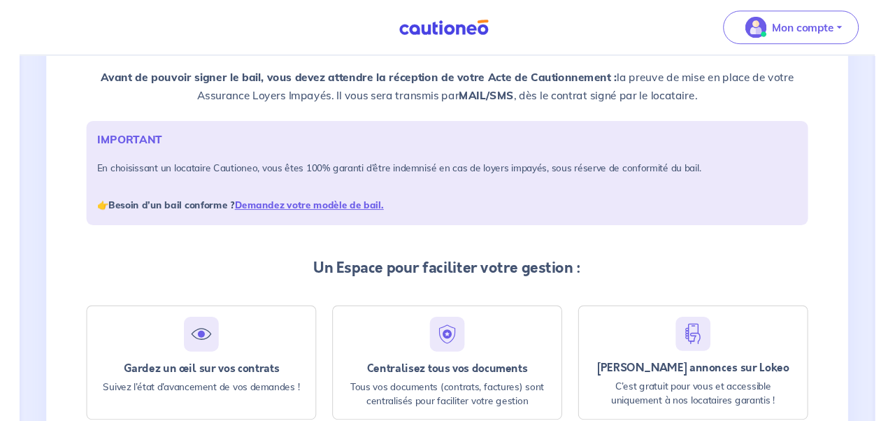
scroll to position [142, 0]
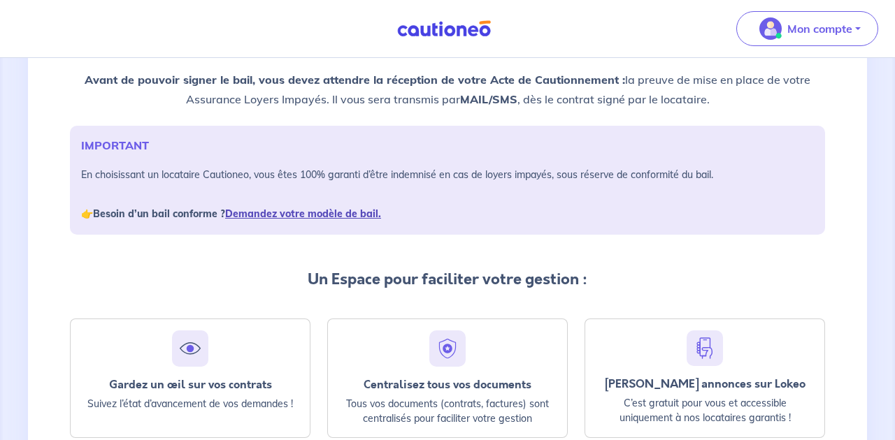
click at [329, 215] on link "Demandez votre modèle de bail." at bounding box center [303, 214] width 156 height 13
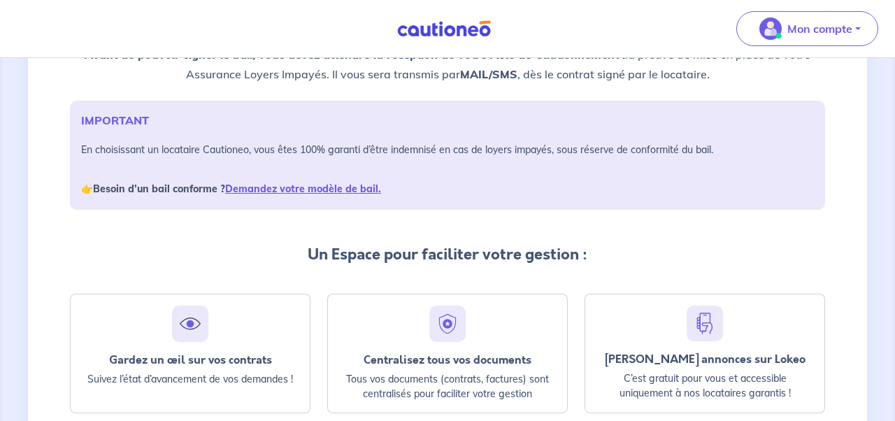
scroll to position [266, 0]
